Goal: Task Accomplishment & Management: Manage account settings

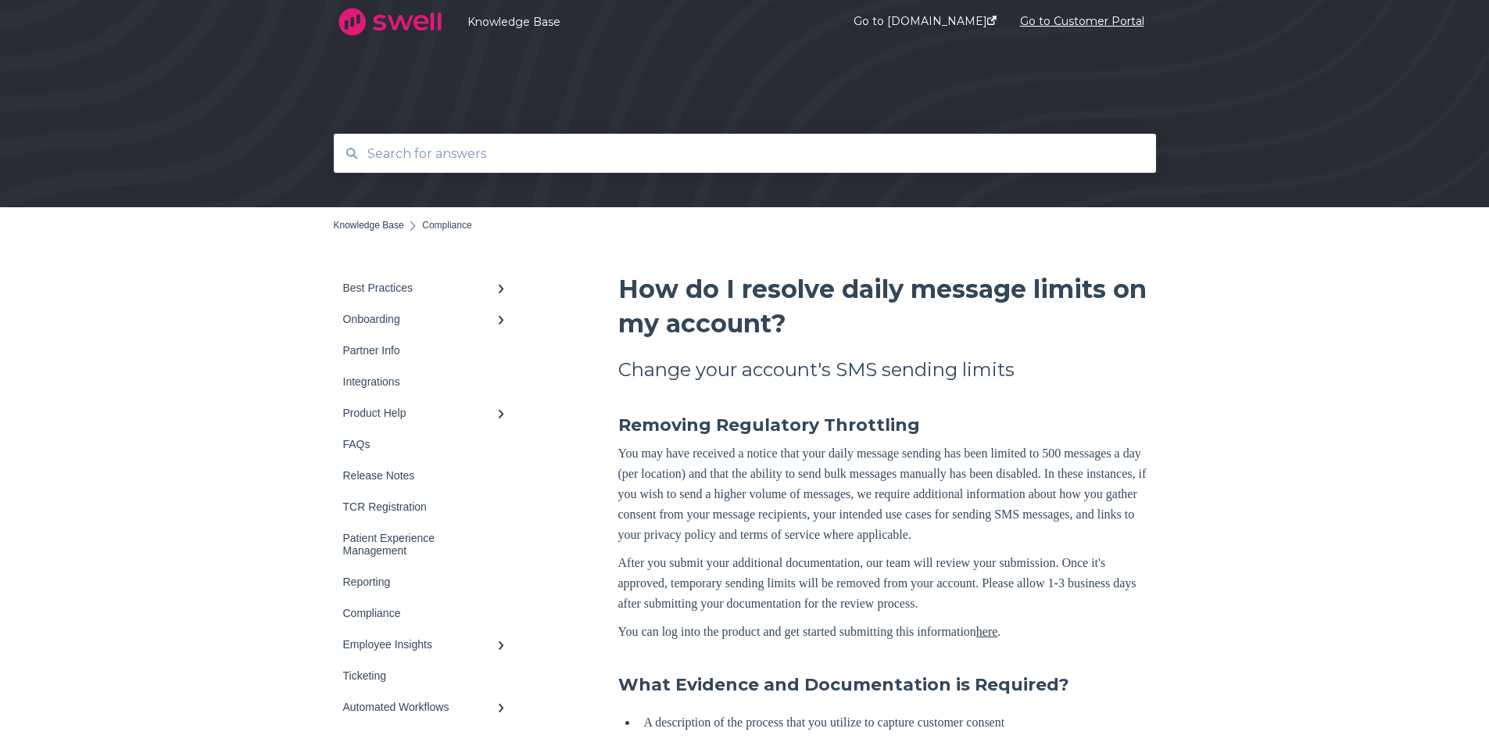
click at [1094, 17] on link "Go to Customer Portal" at bounding box center [1082, 22] width 124 height 60
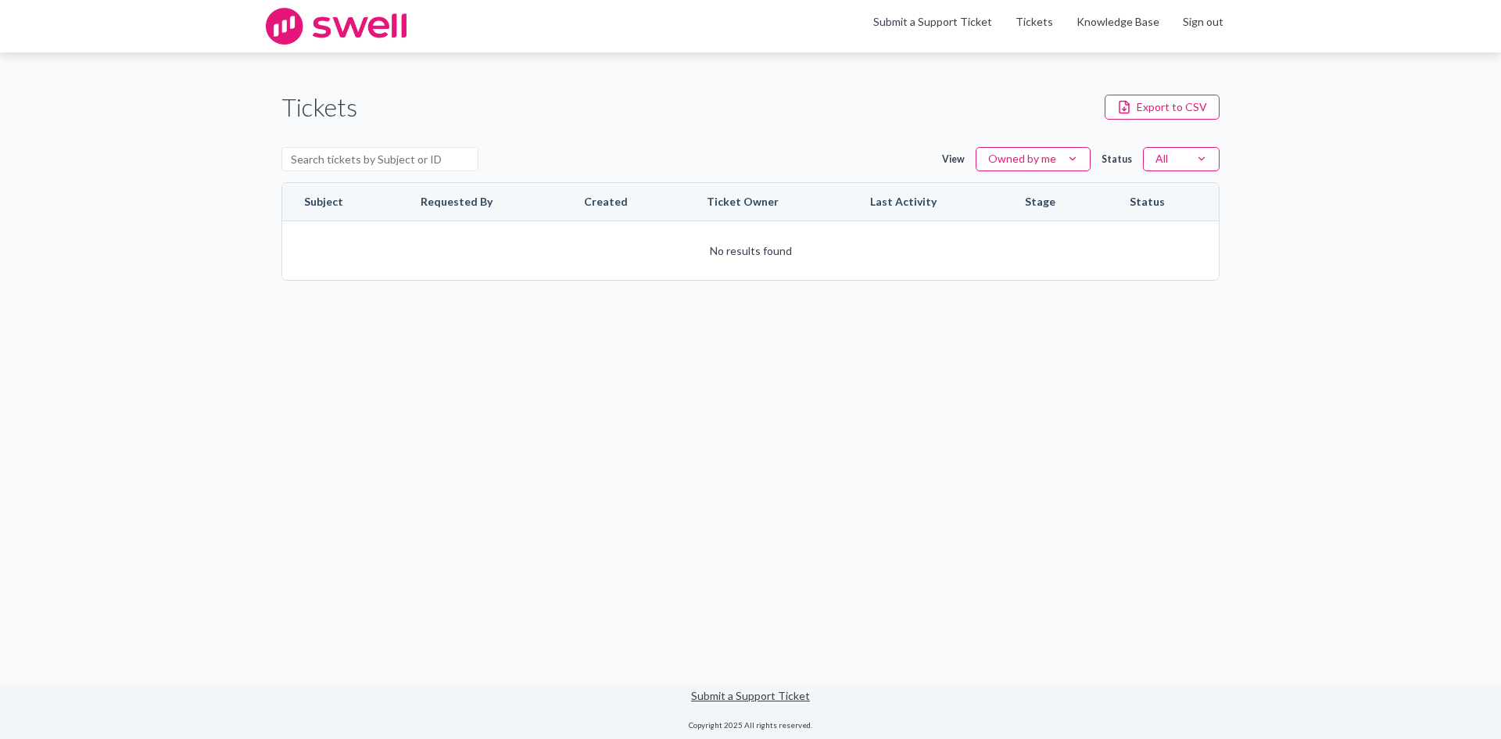
click at [1170, 160] on html "Skip to content Skip to tickets Menu Submit a Support Ticket Tickets Knowledge …" at bounding box center [750, 369] width 1501 height 739
click at [1167, 185] on div "All" at bounding box center [1176, 188] width 81 height 20
click at [1202, 163] on html "Skip to content Skip to tickets Menu Submit a Support Ticket Tickets Knowledge …" at bounding box center [750, 369] width 1501 height 739
click at [1164, 206] on div "Open" at bounding box center [1176, 209] width 81 height 20
click at [1198, 24] on link "Sign out" at bounding box center [1203, 22] width 41 height 16
